Goal: Information Seeking & Learning: Understand process/instructions

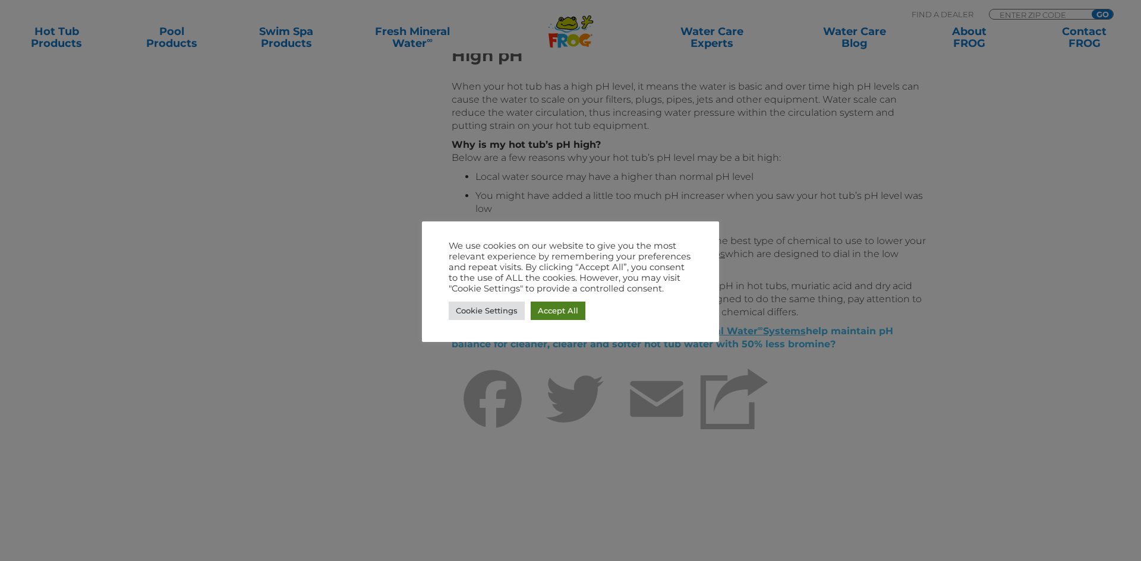
click at [554, 314] on link "Accept All" at bounding box center [558, 311] width 55 height 18
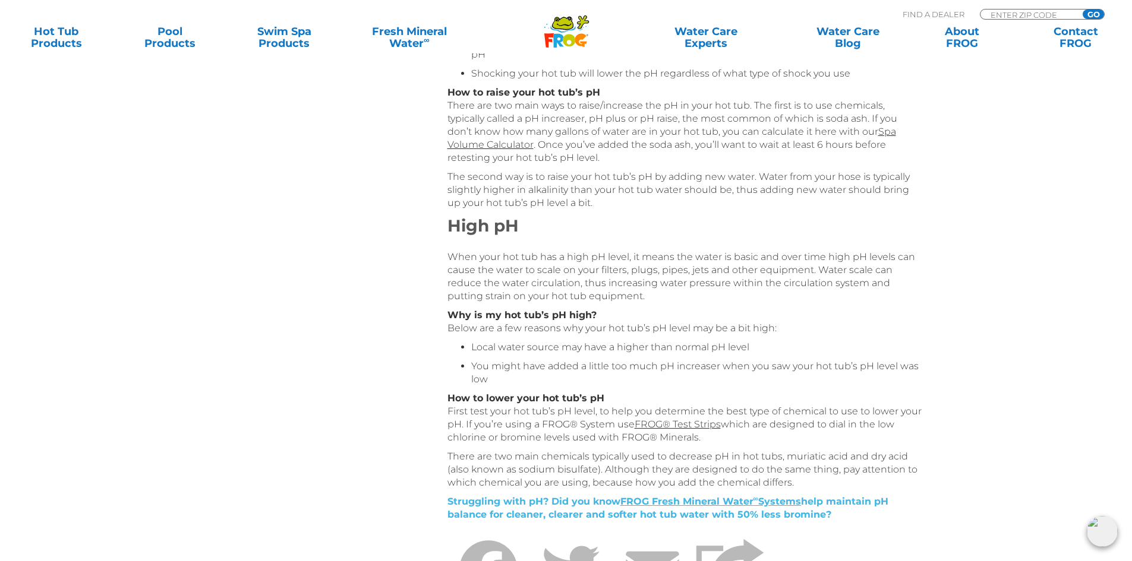
scroll to position [644, 0]
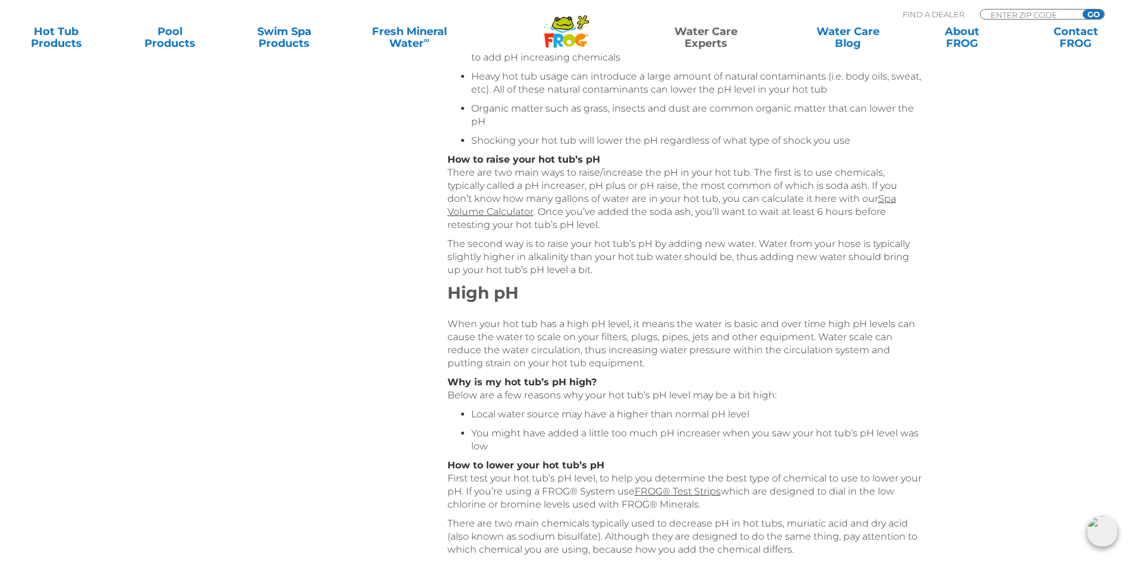
click at [704, 39] on link "Water Care Experts" at bounding box center [706, 38] width 144 height 24
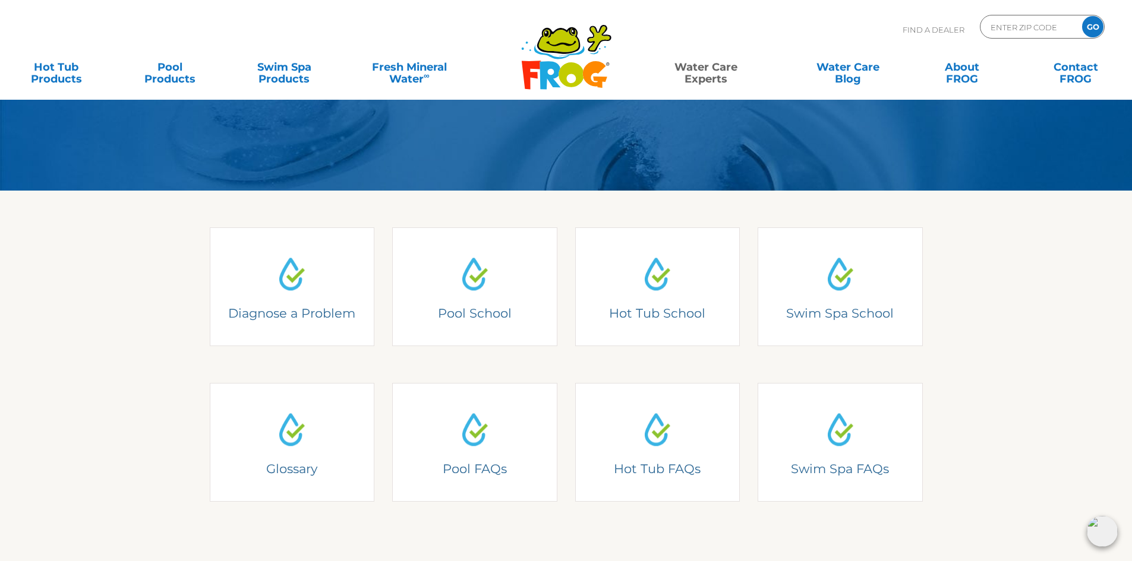
scroll to position [238, 0]
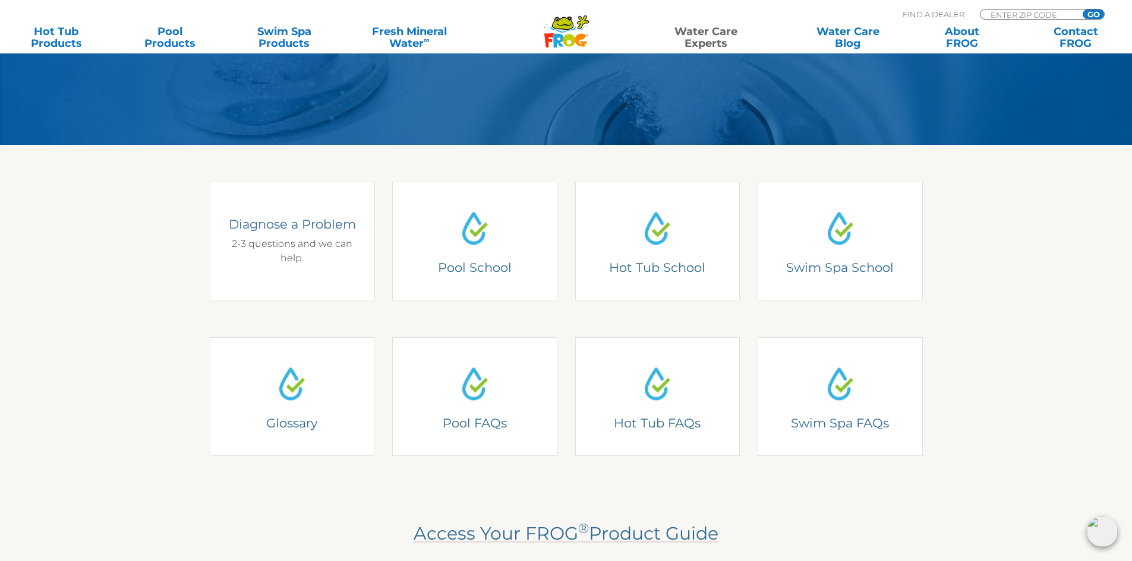
click at [285, 248] on div "Diagnose a Problem Diagnose a Problem 2-3 questions and we can help." at bounding box center [292, 241] width 165 height 119
click at [298, 272] on div "Diagnose a Problem 2-3 questions and we can help." at bounding box center [292, 241] width 165 height 119
click at [299, 241] on div "Diagnose a Problem 2-3 questions and we can help." at bounding box center [291, 240] width 131 height 49
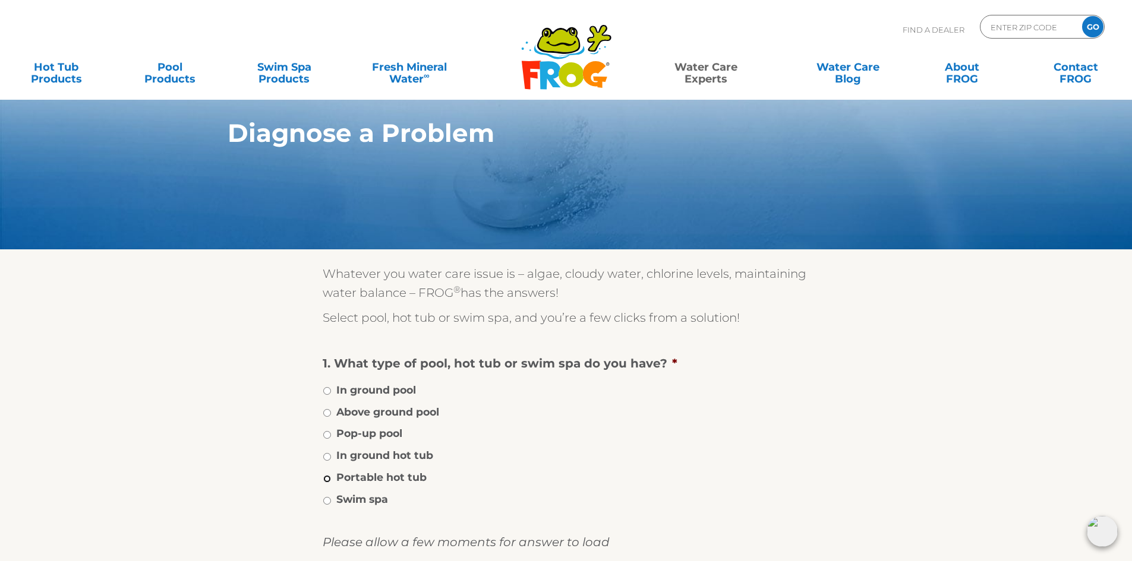
click at [329, 478] on input "Portable hot tub" at bounding box center [327, 479] width 8 height 8
radio input "true"
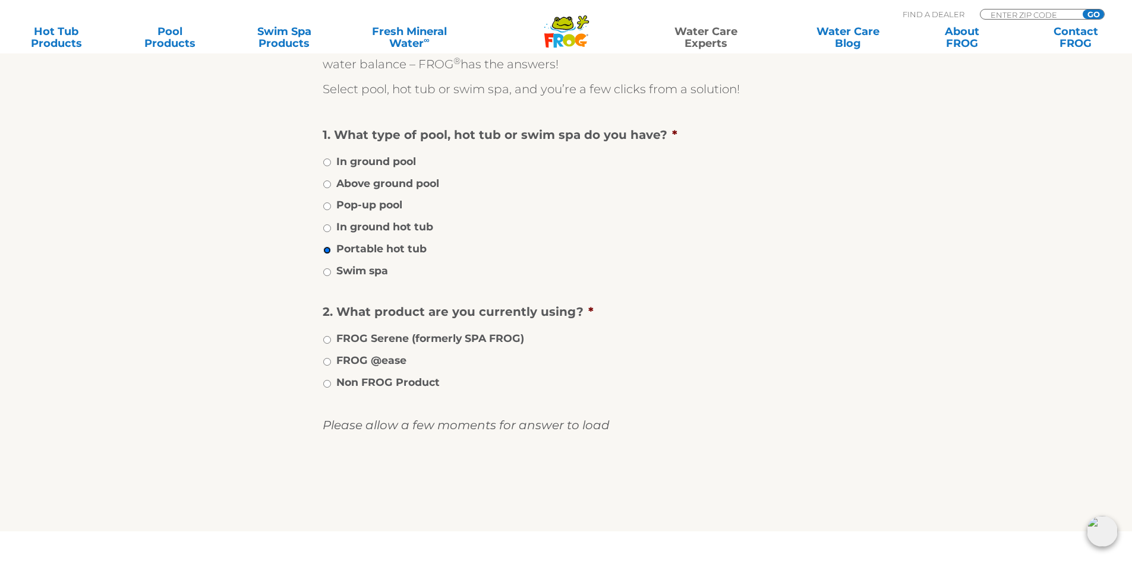
scroll to position [238, 0]
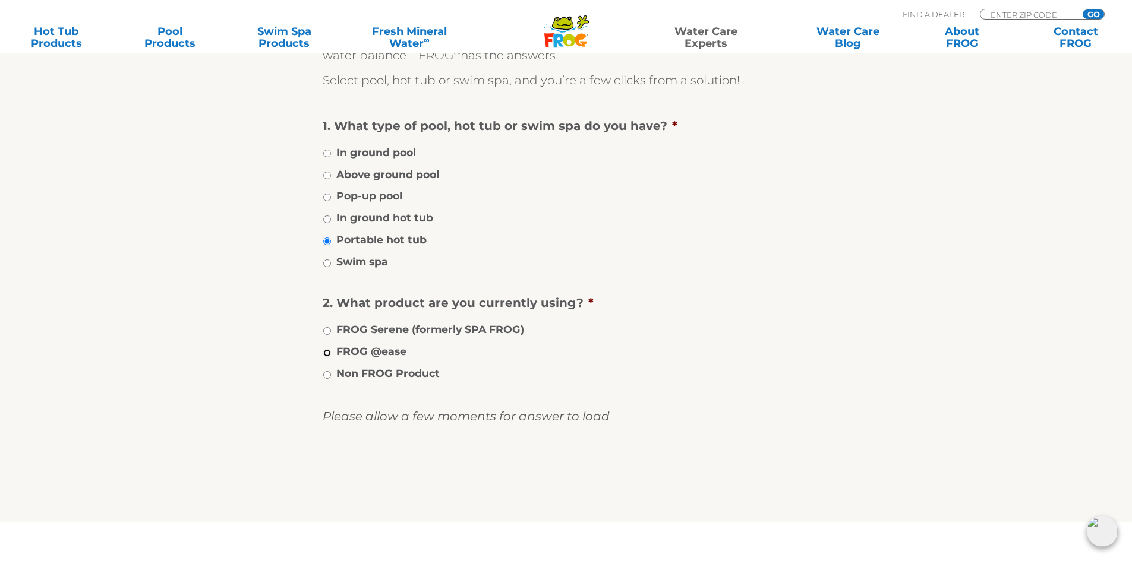
click at [327, 351] on input "FROG @ease" at bounding box center [327, 353] width 8 height 8
radio input "true"
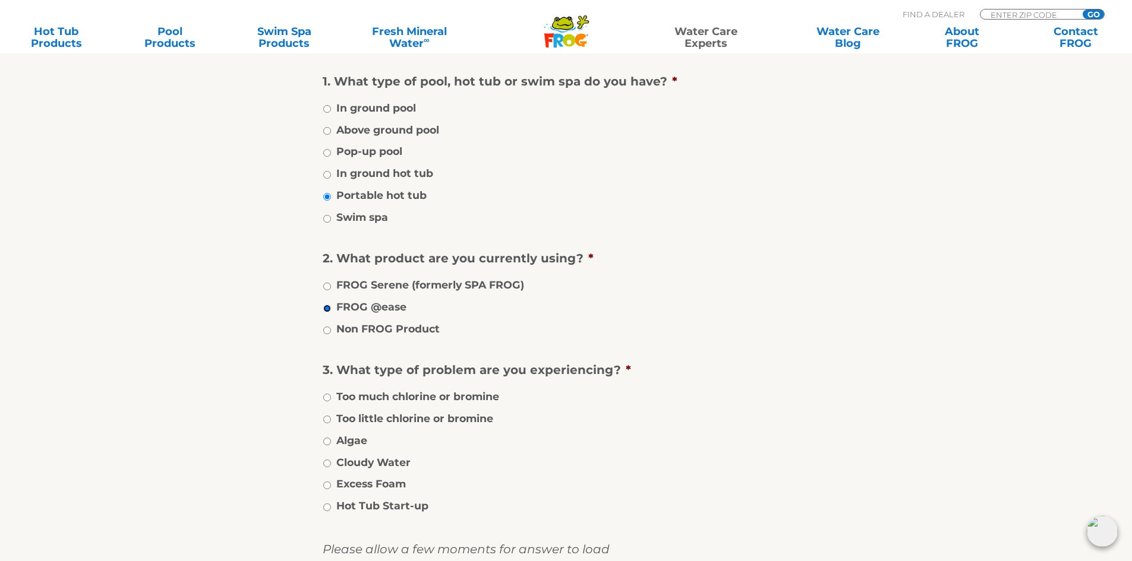
scroll to position [357, 0]
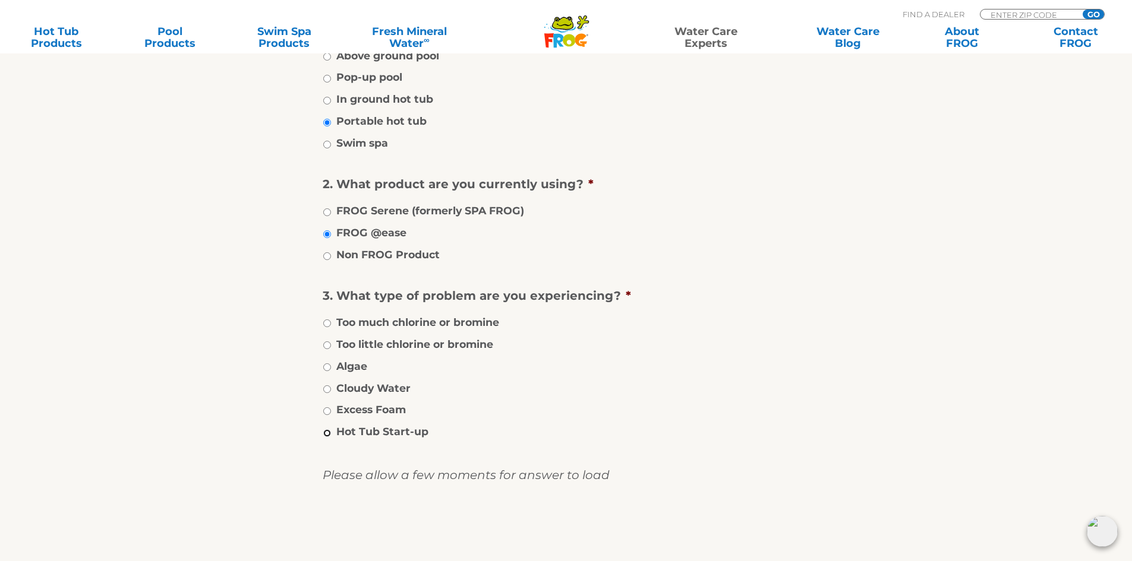
click at [329, 431] on input "Hot Tub Start-up" at bounding box center [327, 434] width 8 height 8
radio input "true"
click at [566, 542] on input "image" at bounding box center [566, 538] width 0 height 38
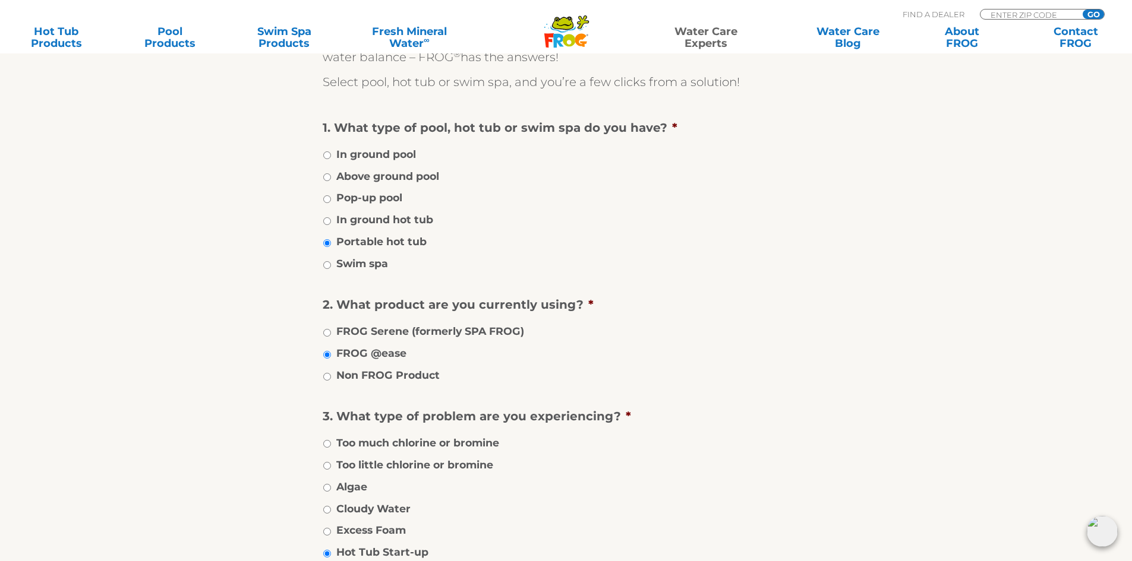
scroll to position [178, 0]
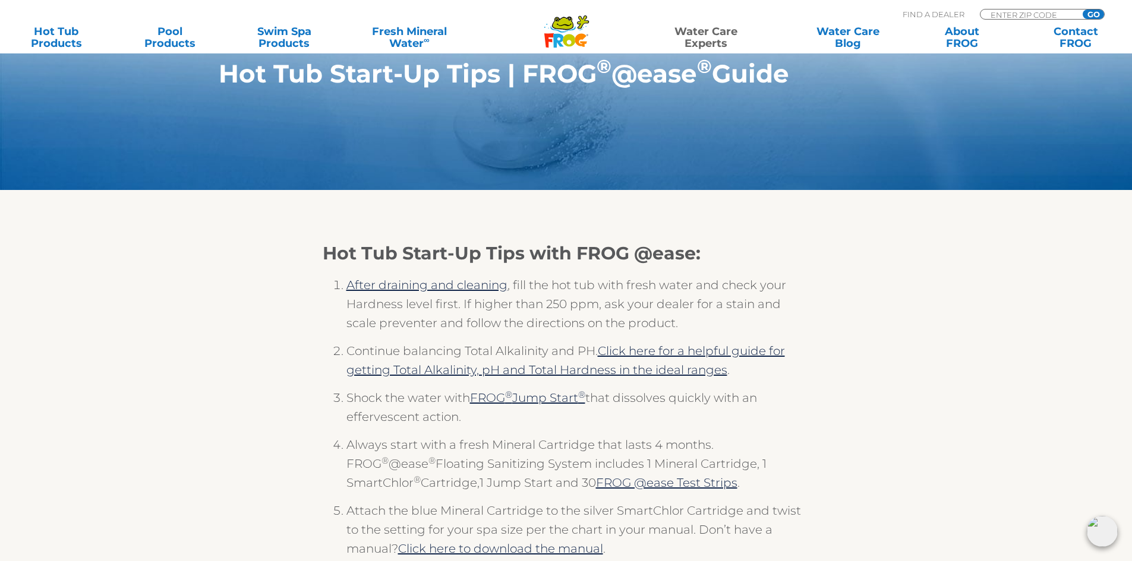
scroll to position [178, 0]
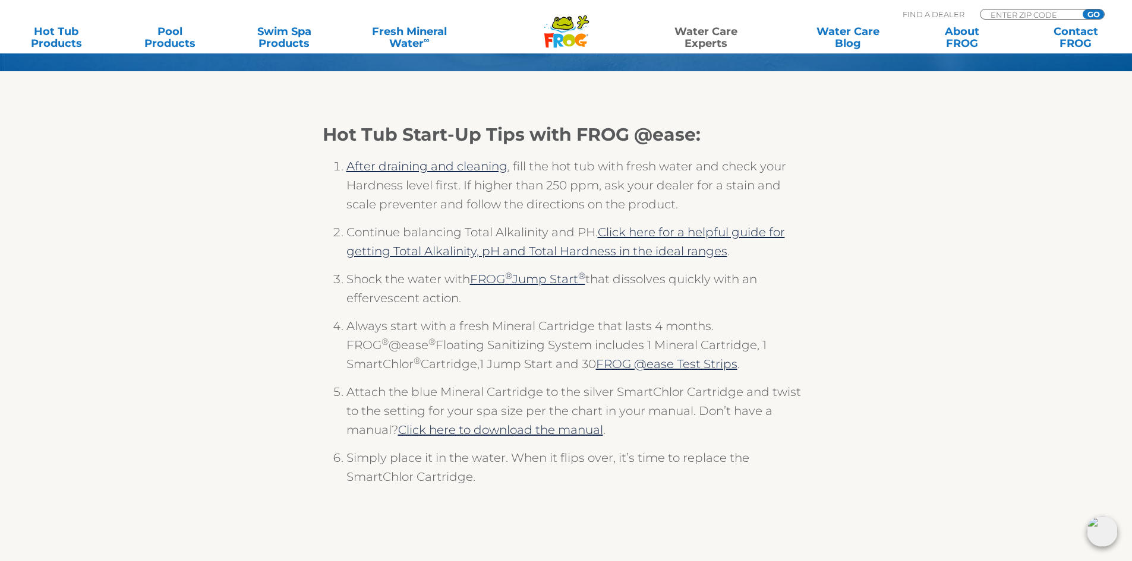
click at [668, 241] on li "Continue balancing Total Alkalinity and PH. Click here for a helpful guide for …" at bounding box center [577, 246] width 463 height 47
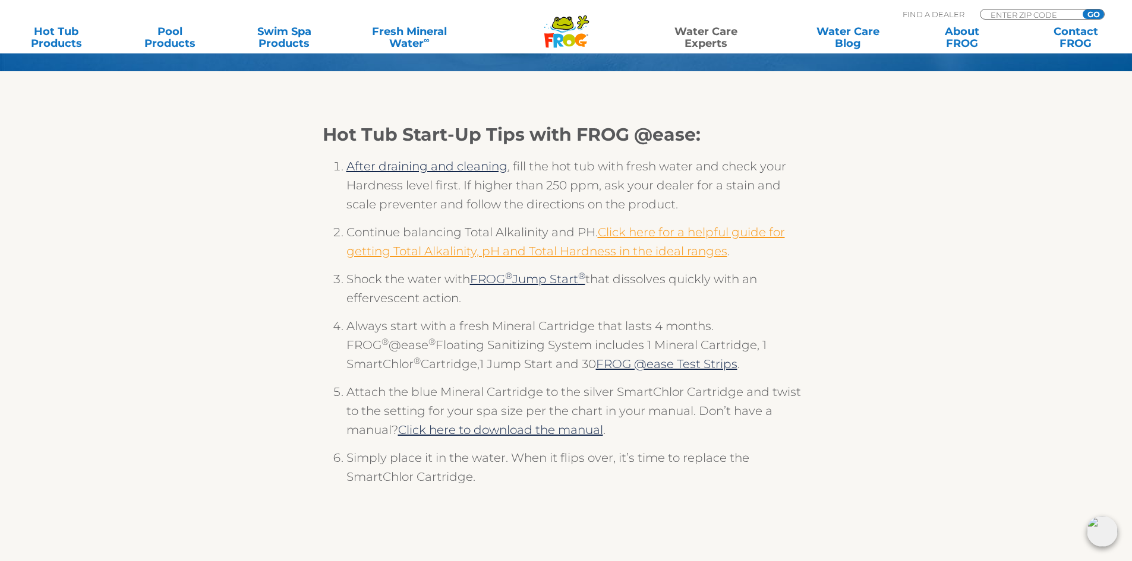
click at [668, 232] on link "Click here for a helpful guide for getting Total Alkalinity, pH and Total Hardn…" at bounding box center [565, 241] width 439 height 33
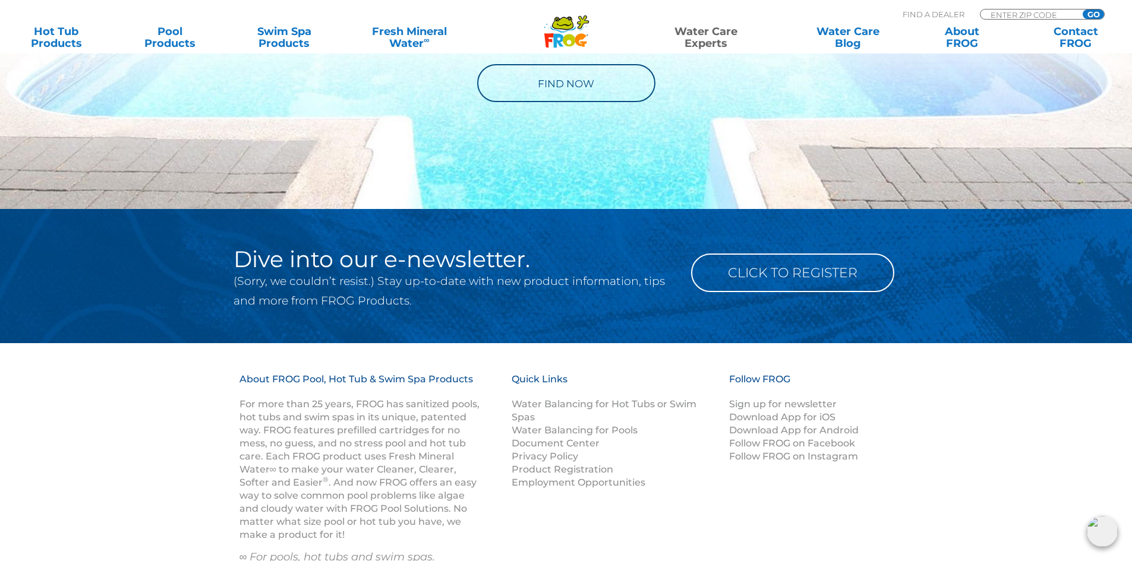
scroll to position [1604, 0]
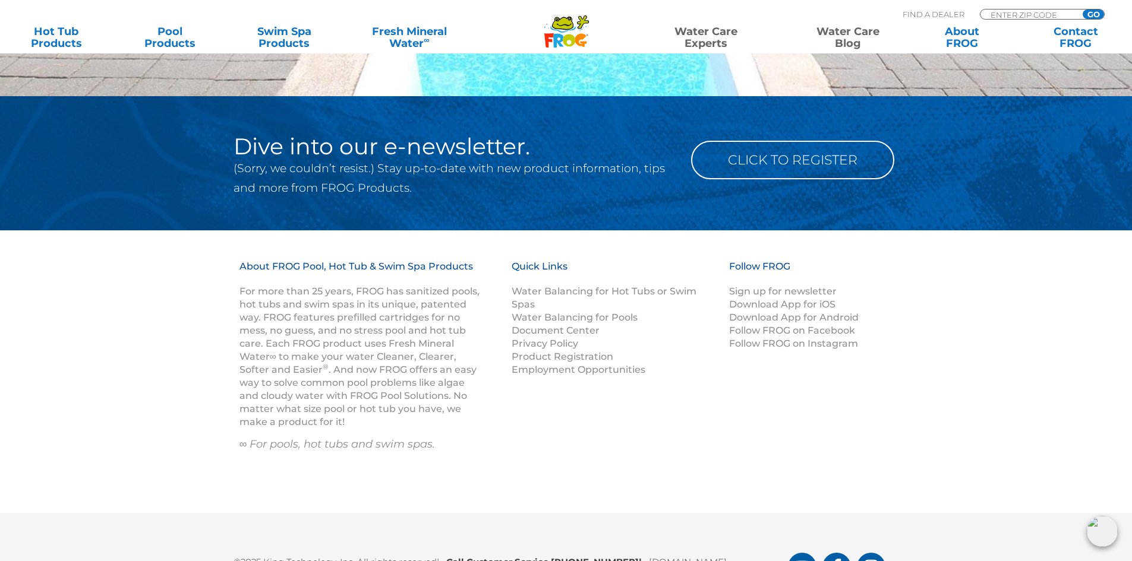
click at [850, 36] on link "Water Care Blog" at bounding box center [847, 38] width 89 height 24
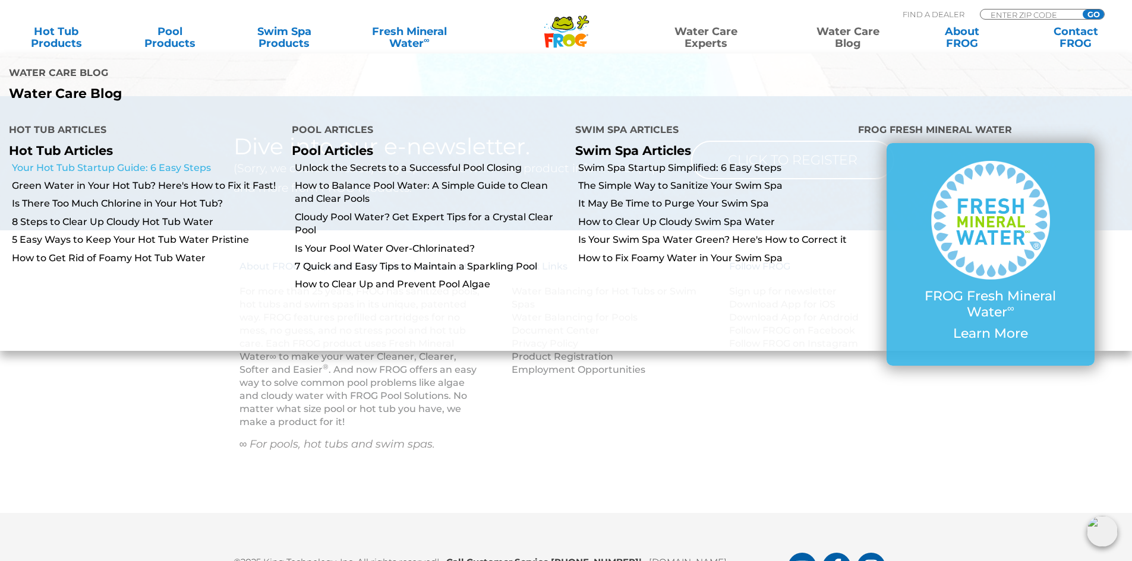
click at [93, 162] on link "Your Hot Tub Startup Guide: 6 Easy Steps" at bounding box center [147, 168] width 271 height 13
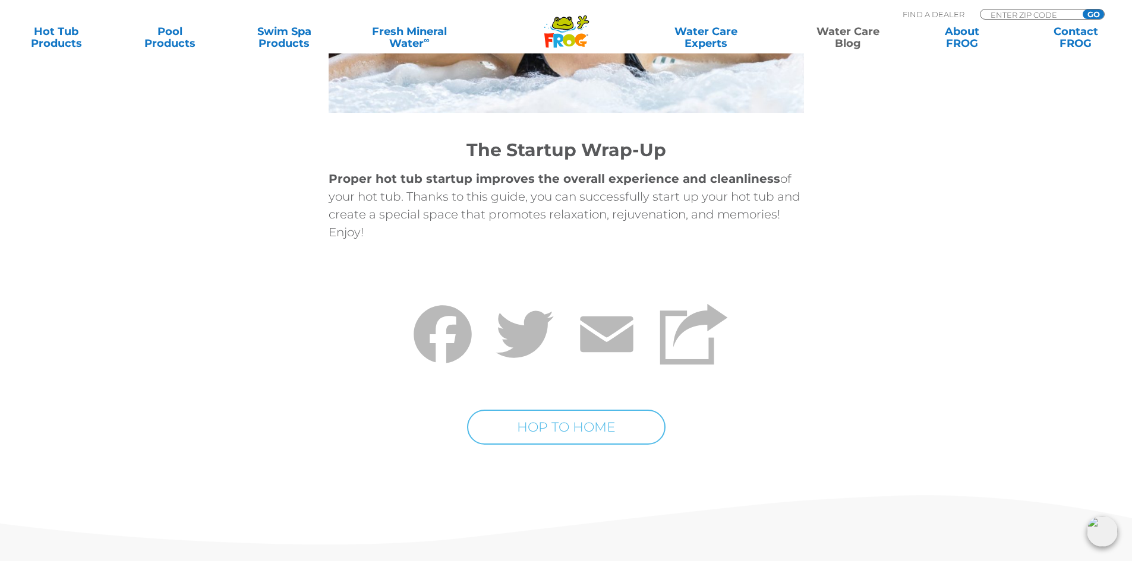
scroll to position [5110, 0]
